Goal: Check status: Check status

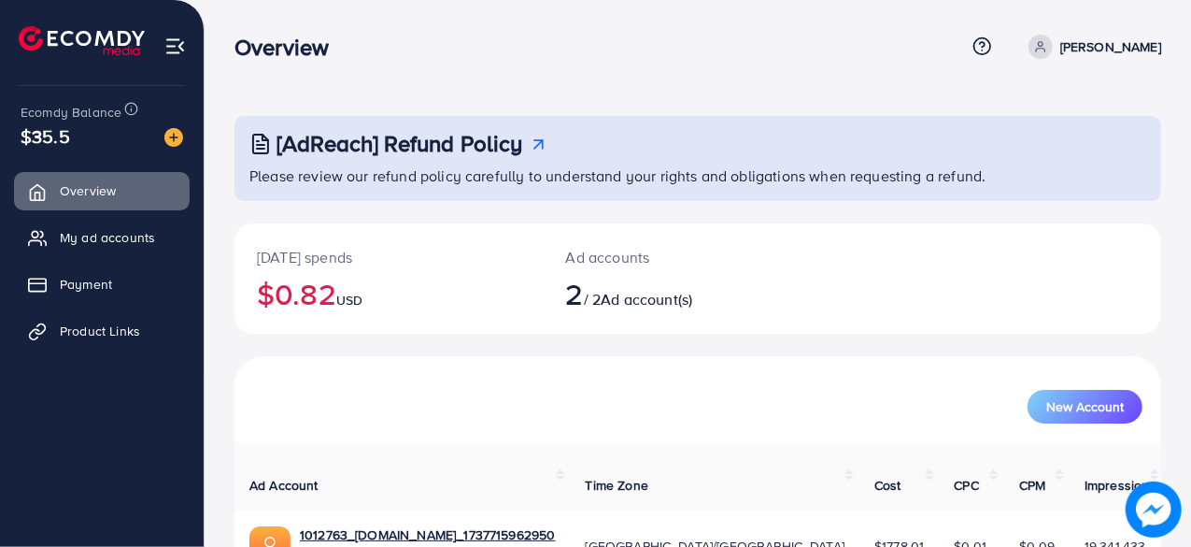
scroll to position [43, 0]
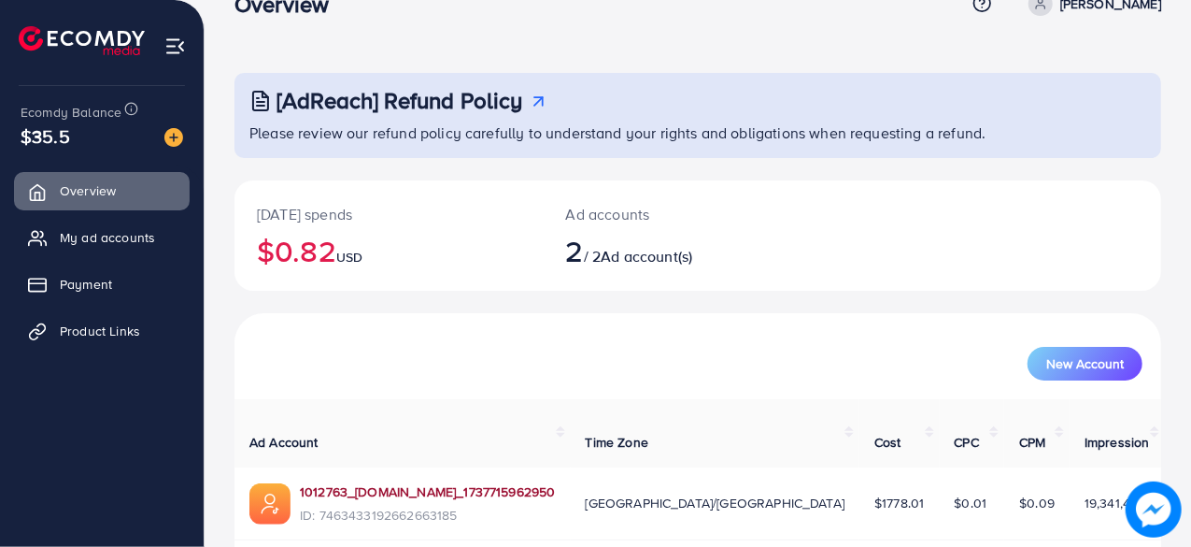
click at [491, 482] on link "1012763_[DOMAIN_NAME]_1737715962950" at bounding box center [428, 491] width 256 height 19
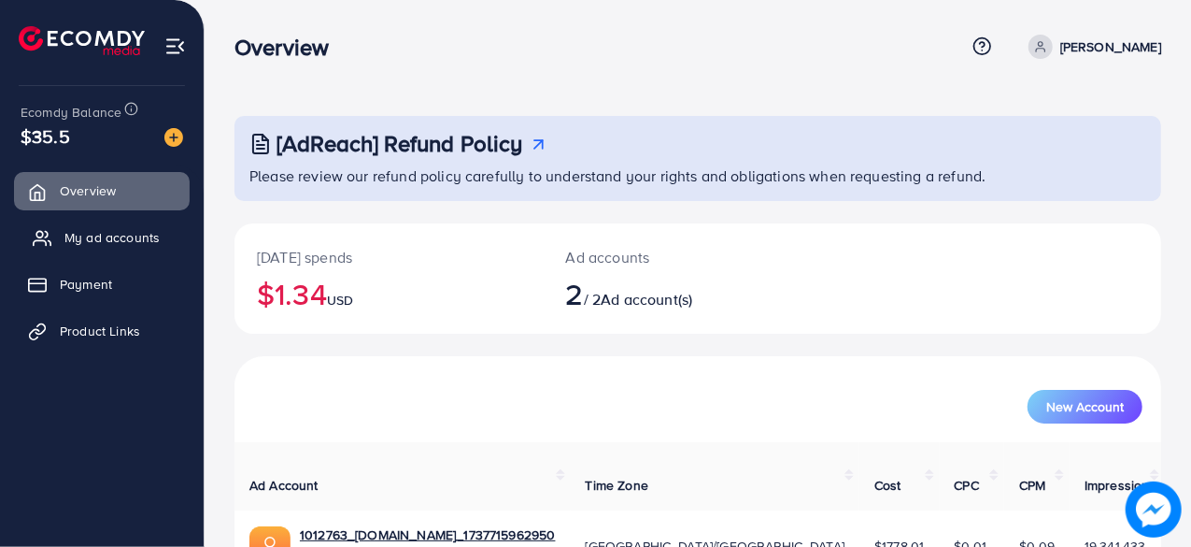
click at [135, 235] on span "My ad accounts" at bounding box center [111, 237] width 95 height 19
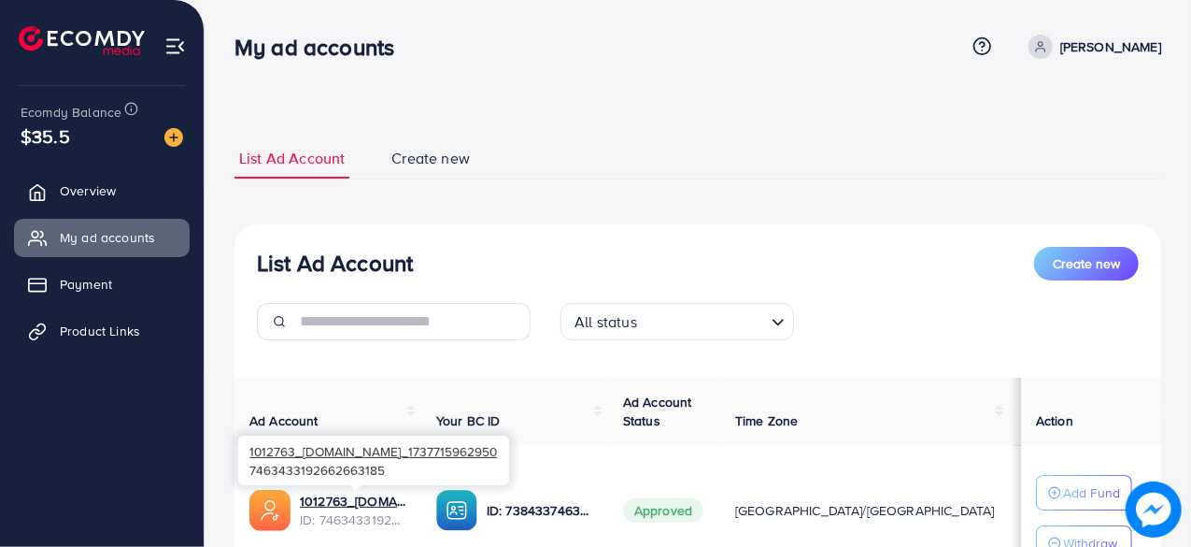
click at [354, 490] on div at bounding box center [356, 488] width 12 height 6
click at [356, 503] on link "1012763_[DOMAIN_NAME]_1737715962950" at bounding box center [353, 500] width 107 height 19
